Goal: Task Accomplishment & Management: Use online tool/utility

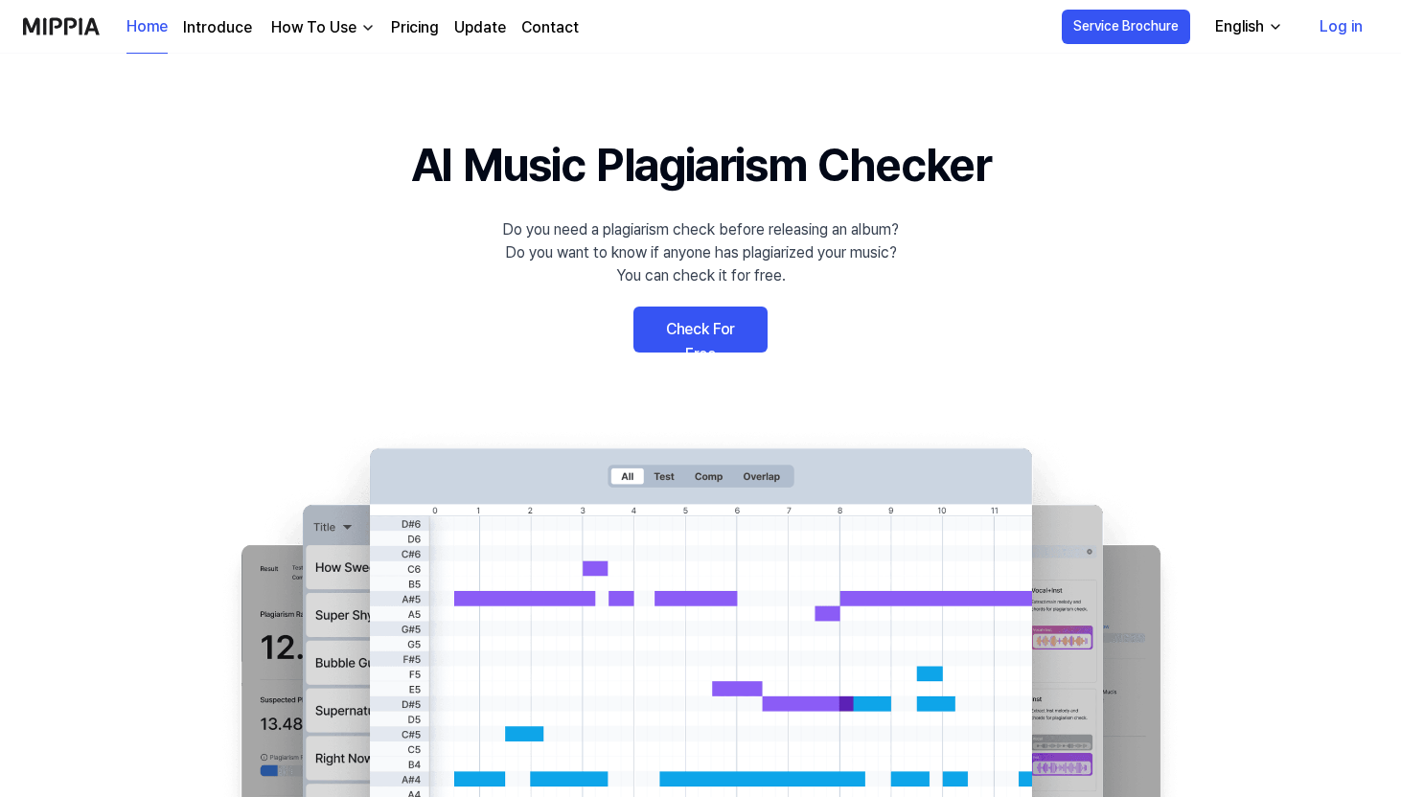
click at [718, 323] on link "Check For Free" at bounding box center [700, 330] width 134 height 46
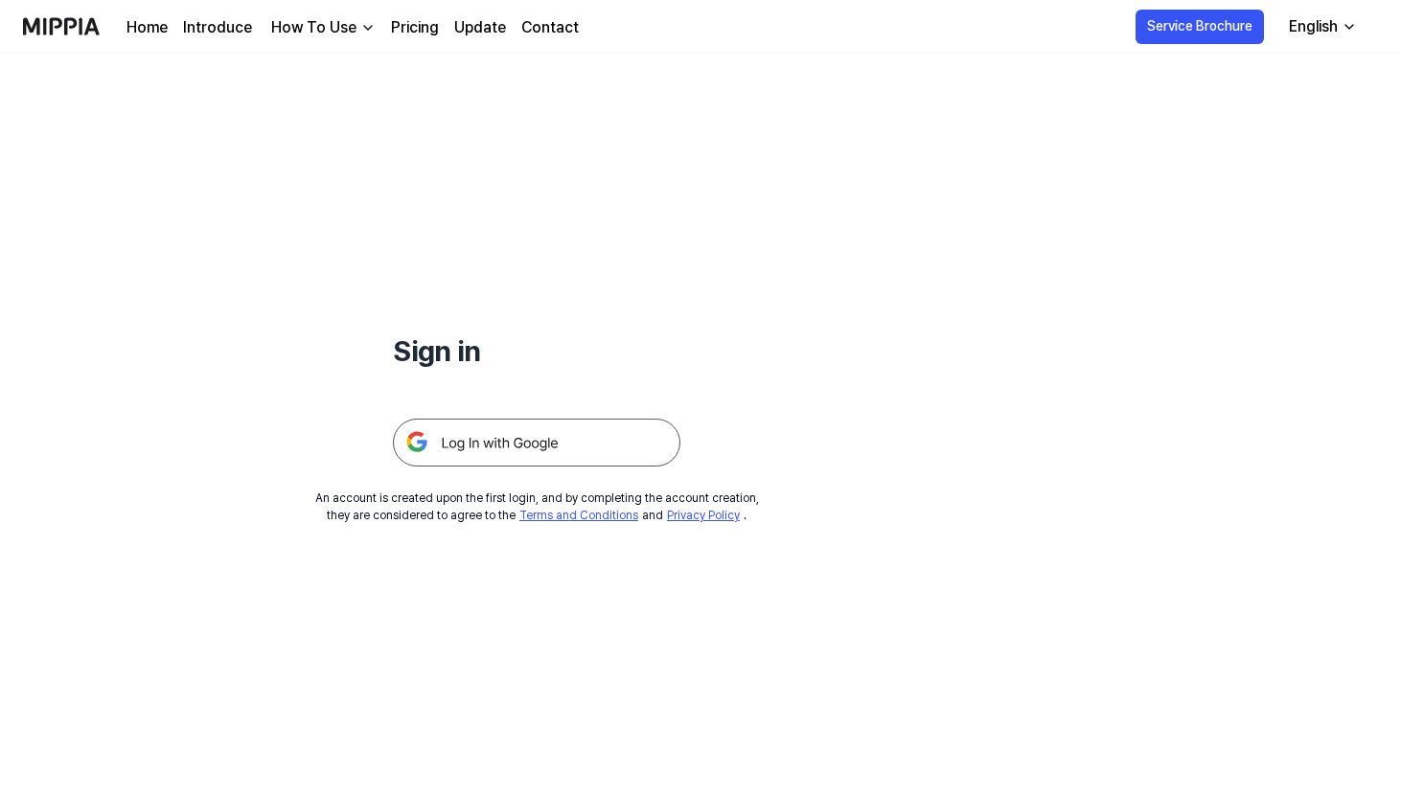
click at [544, 449] on img at bounding box center [536, 443] width 287 height 48
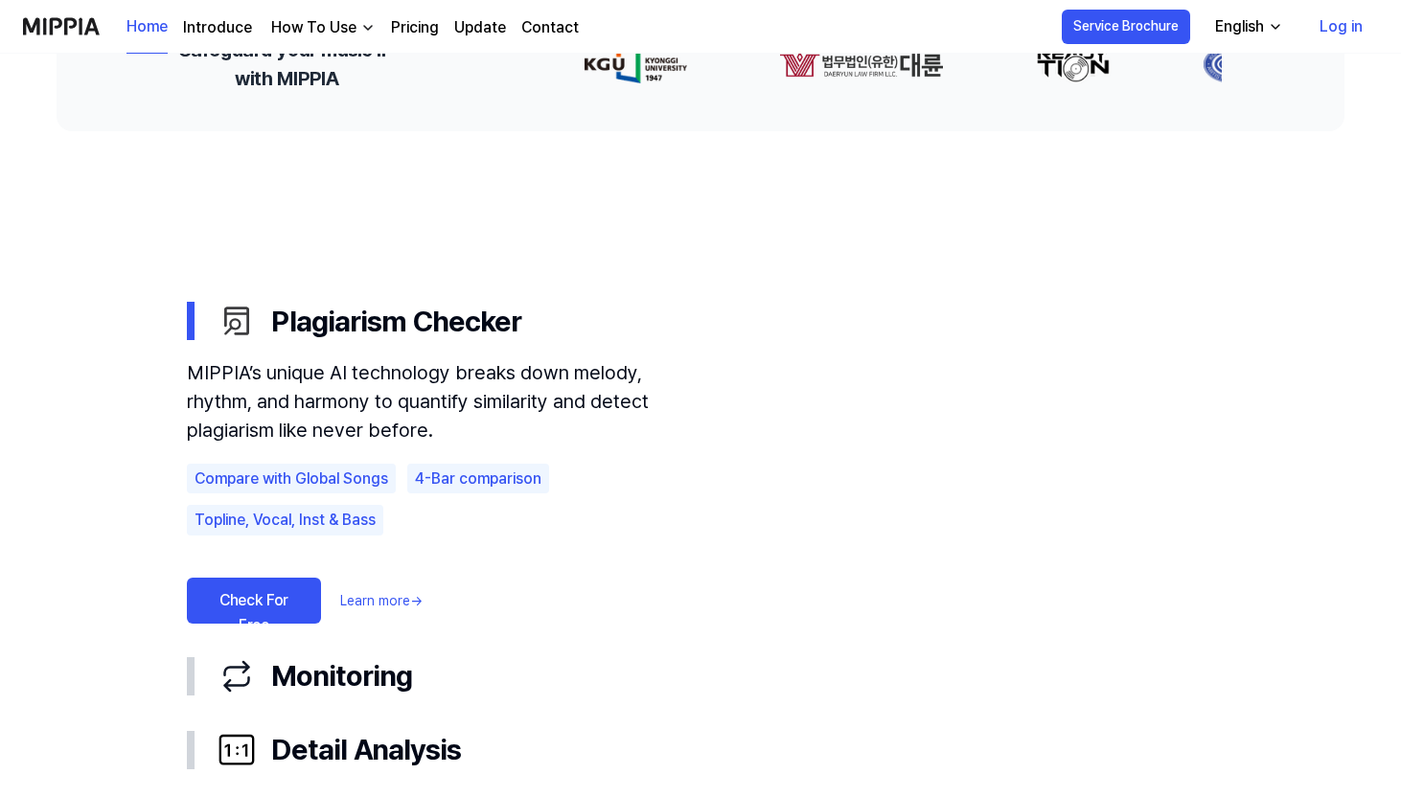
scroll to position [1205, 0]
